Goal: Find specific page/section: Find specific page/section

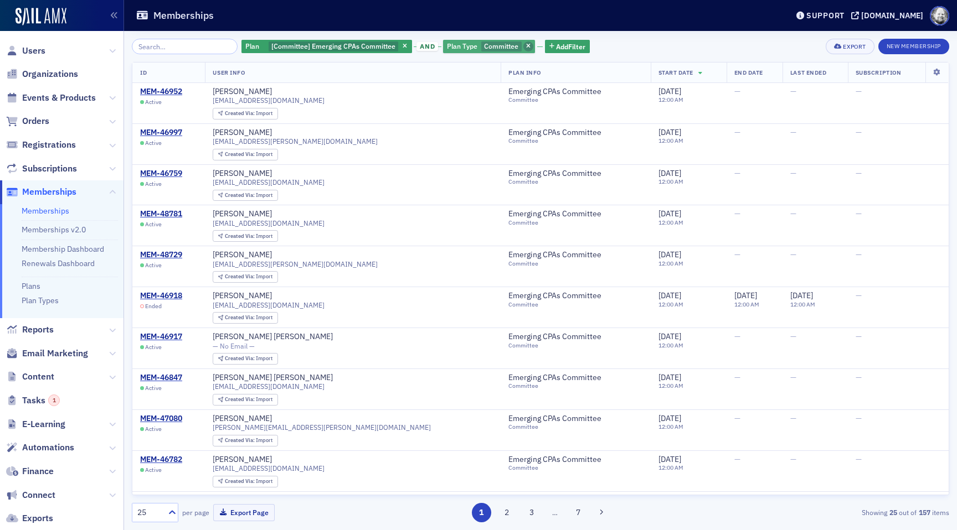
click at [523, 44] on span "button" at bounding box center [528, 47] width 10 height 10
click at [436, 45] on span "Add Filter" at bounding box center [447, 47] width 29 height 10
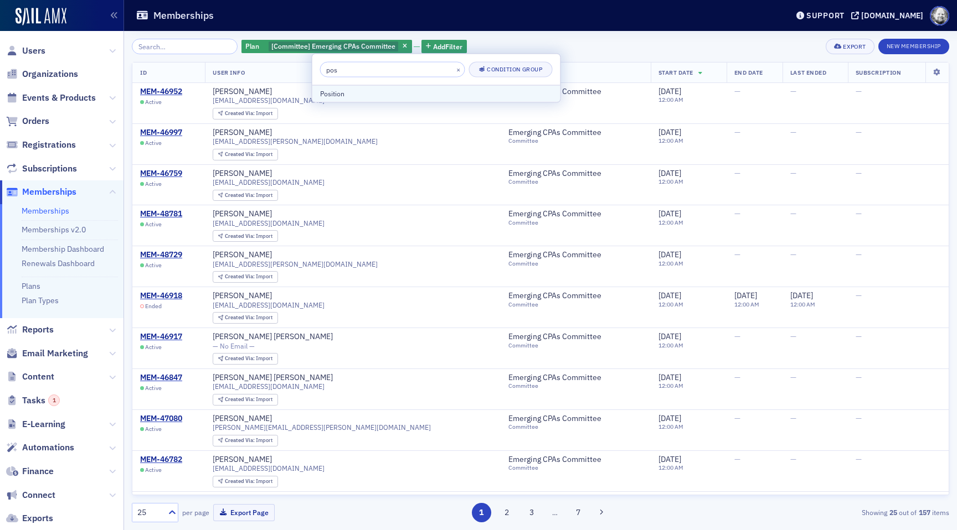
type input "pos"
click at [387, 91] on div "Position" at bounding box center [436, 94] width 232 height 10
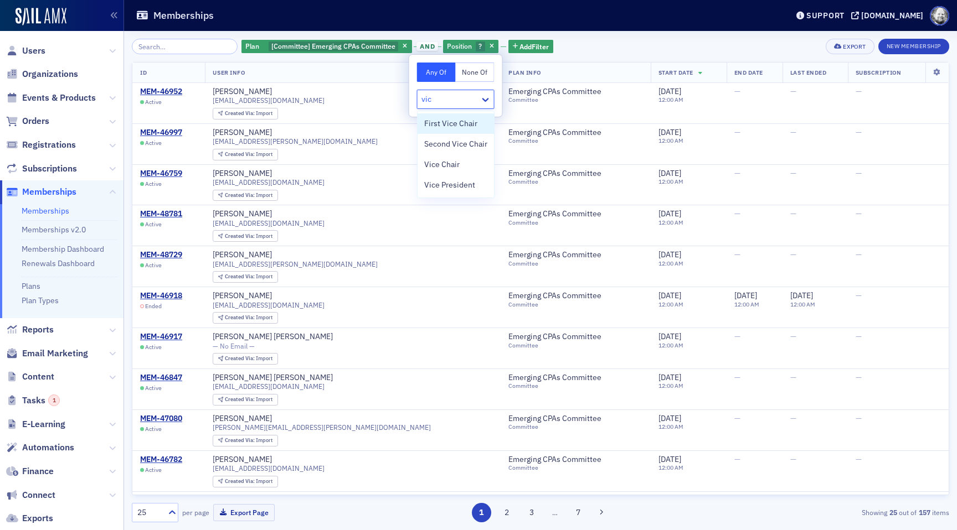
type input "vice"
click at [446, 167] on span "Vice Chair" at bounding box center [441, 165] width 35 height 12
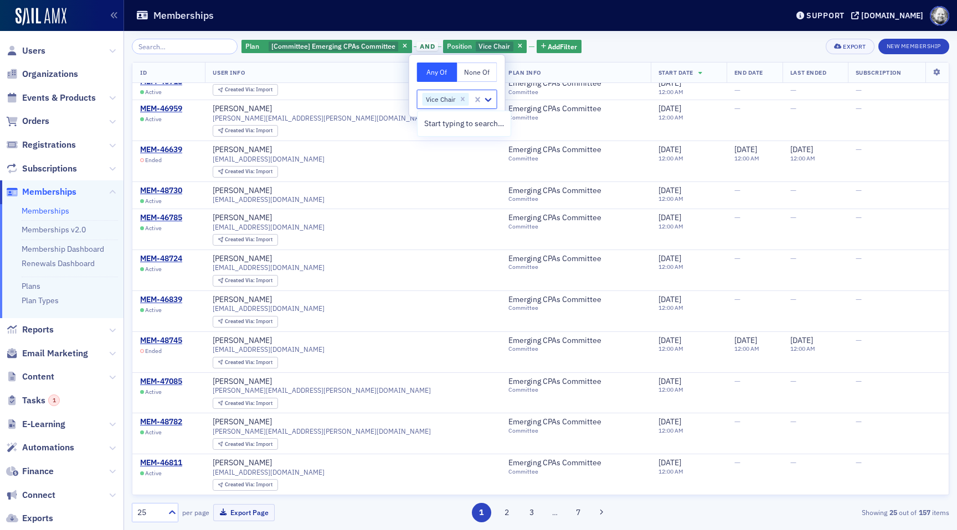
scroll to position [596, 0]
